Goal: Task Accomplishment & Management: Use online tool/utility

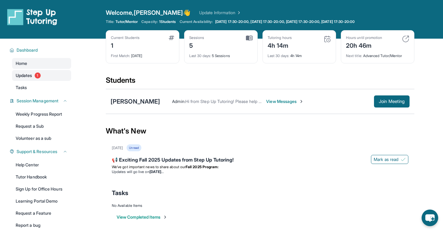
click at [24, 77] on span "Updates" at bounding box center [24, 75] width 17 height 6
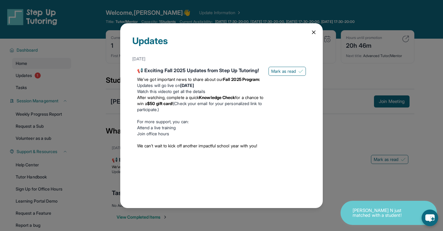
click at [314, 30] on icon at bounding box center [314, 32] width 6 height 6
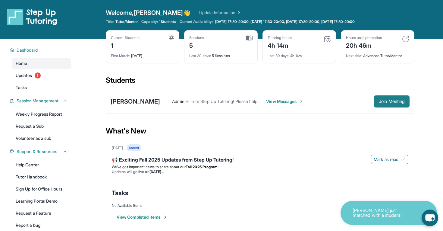
click at [390, 99] on span "Join Meeting" at bounding box center [392, 101] width 26 height 4
click at [397, 105] on button "Join Meeting" at bounding box center [392, 101] width 36 height 12
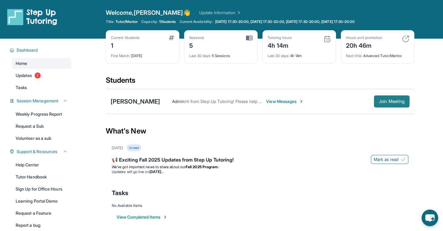
click at [400, 96] on button "Join Meeting" at bounding box center [392, 101] width 36 height 12
click at [393, 101] on span "Join Meeting" at bounding box center [392, 101] width 26 height 4
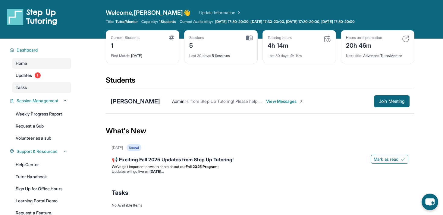
click at [30, 89] on link "Tasks" at bounding box center [41, 87] width 59 height 11
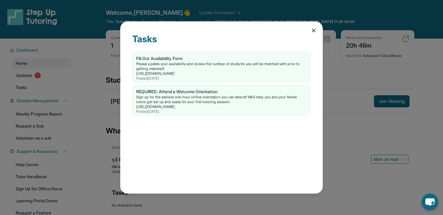
click at [316, 29] on icon at bounding box center [314, 30] width 6 height 6
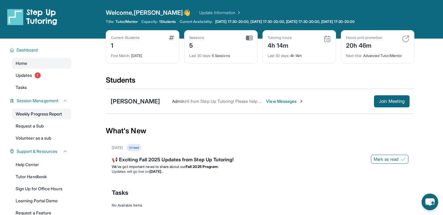
click at [43, 115] on link "Weekly Progress Report" at bounding box center [41, 114] width 59 height 11
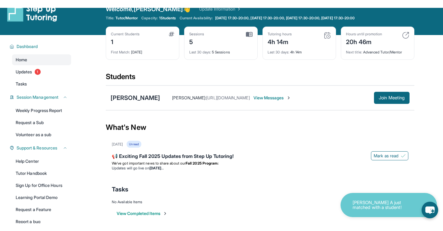
scroll to position [13, 0]
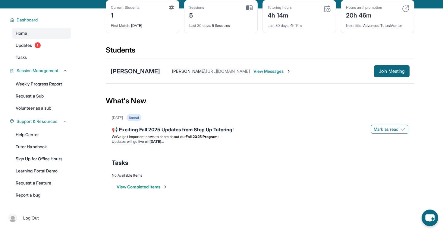
scroll to position [39, 0]
